Goal: Book appointment/travel/reservation

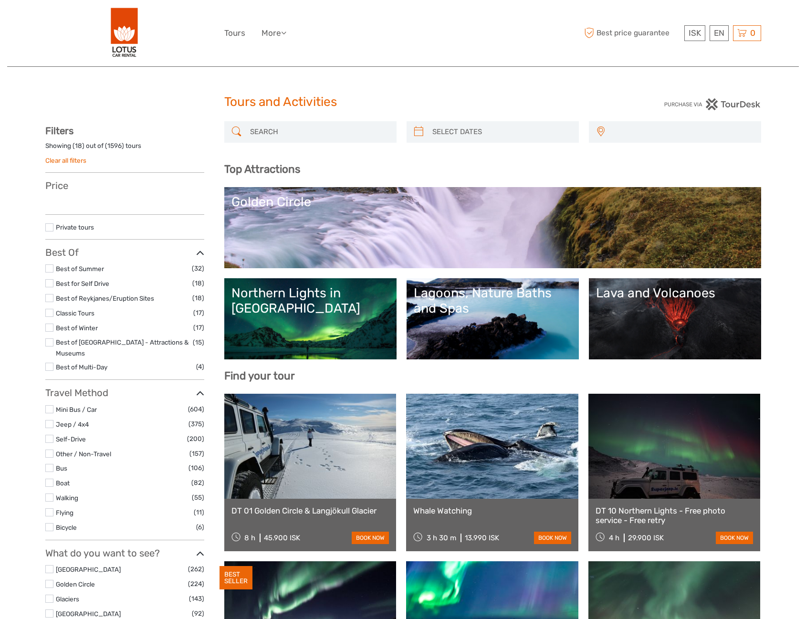
select select
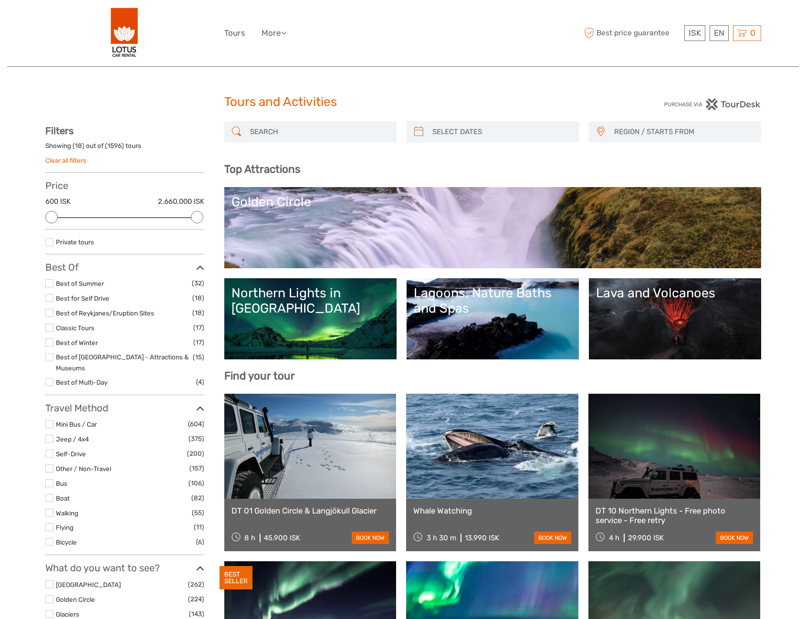
click at [305, 134] on input "search" at bounding box center [319, 132] width 146 height 17
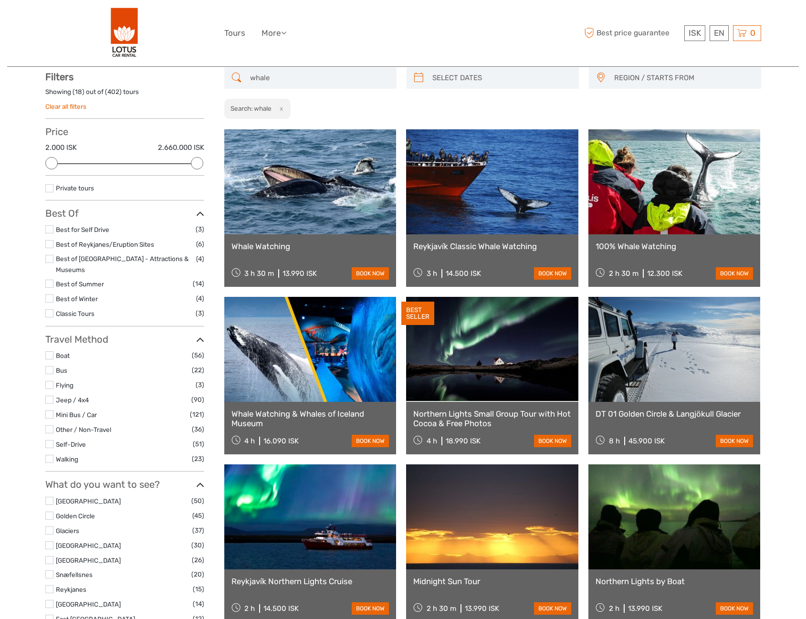
scroll to position [54, 0]
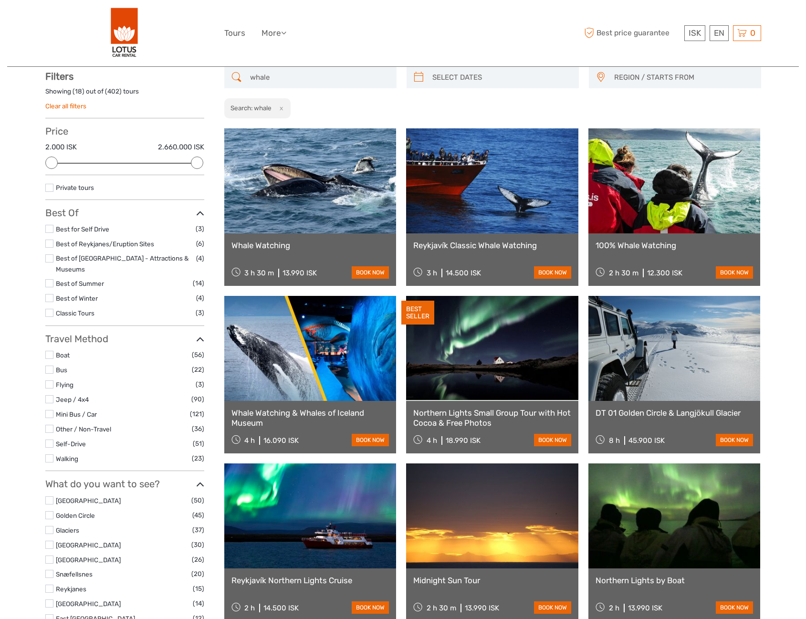
type input "whale"
type input "[DATE]"
click at [451, 74] on input "search" at bounding box center [502, 77] width 146 height 17
click at [645, 70] on span "REGION / STARTS FROM" at bounding box center [683, 78] width 146 height 16
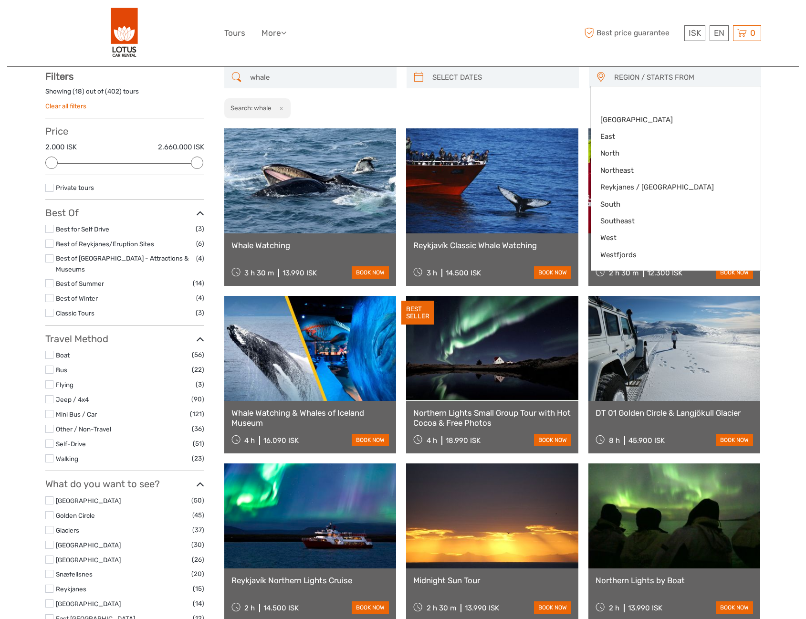
click at [646, 74] on span "REGION / STARTS FROM" at bounding box center [683, 78] width 146 height 16
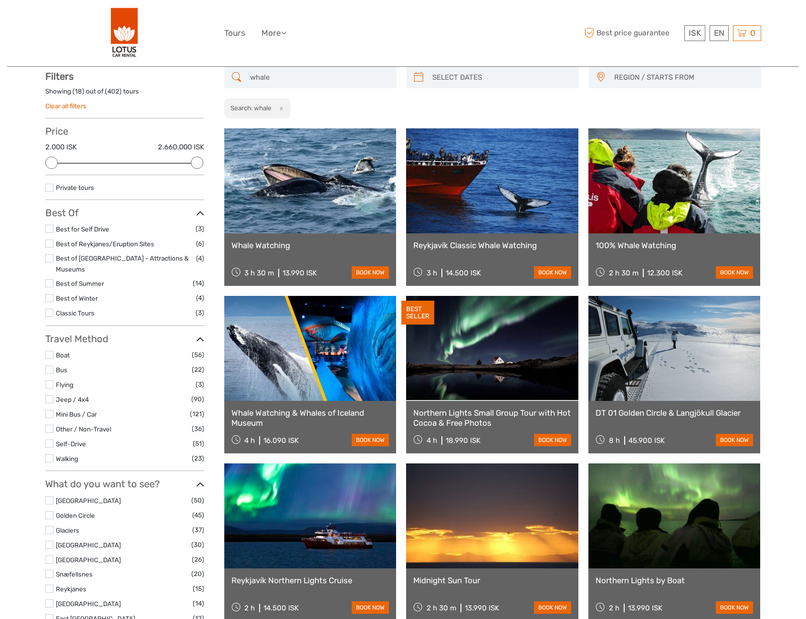
click at [646, 74] on span "REGION / STARTS FROM" at bounding box center [683, 78] width 146 height 16
type input "h"
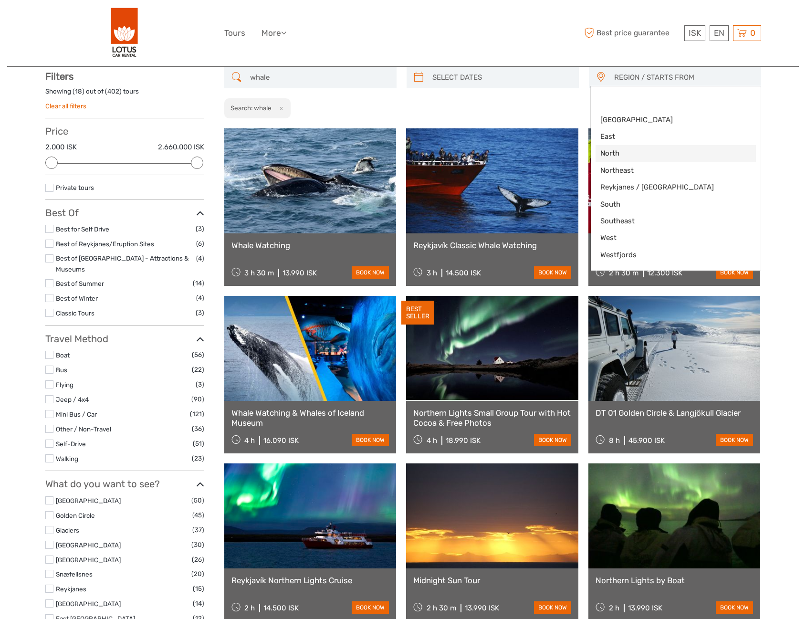
click at [616, 149] on span "North" at bounding box center [667, 153] width 135 height 10
select select "North"
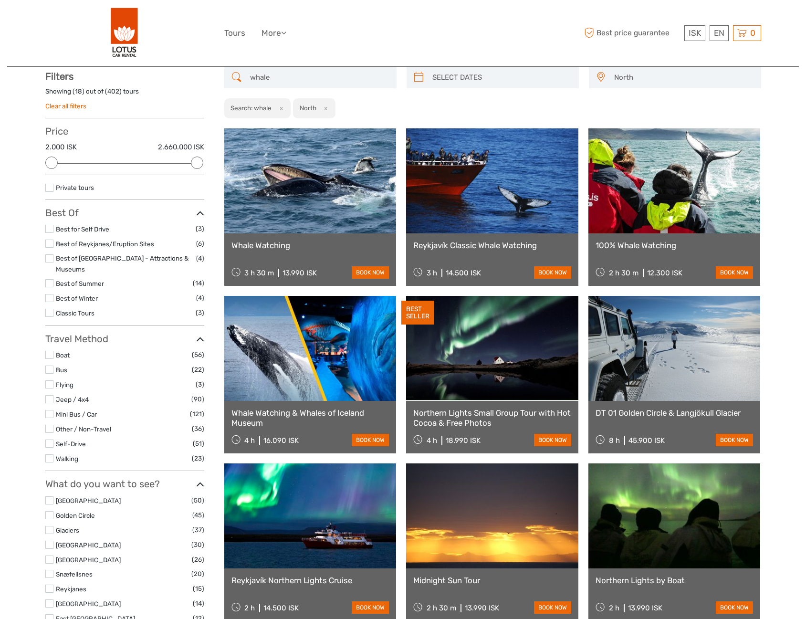
scroll to position [11, 0]
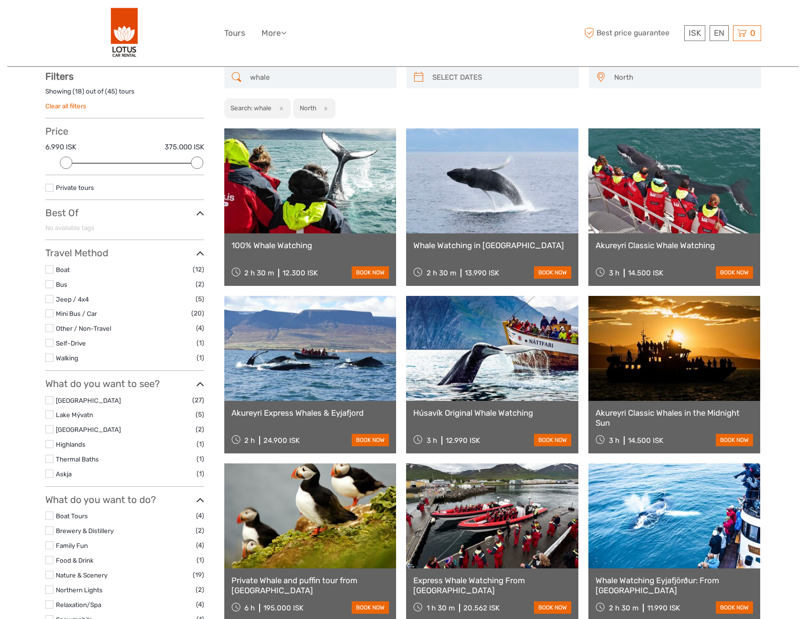
scroll to position [102, 0]
